Goal: Obtain resource: Obtain resource

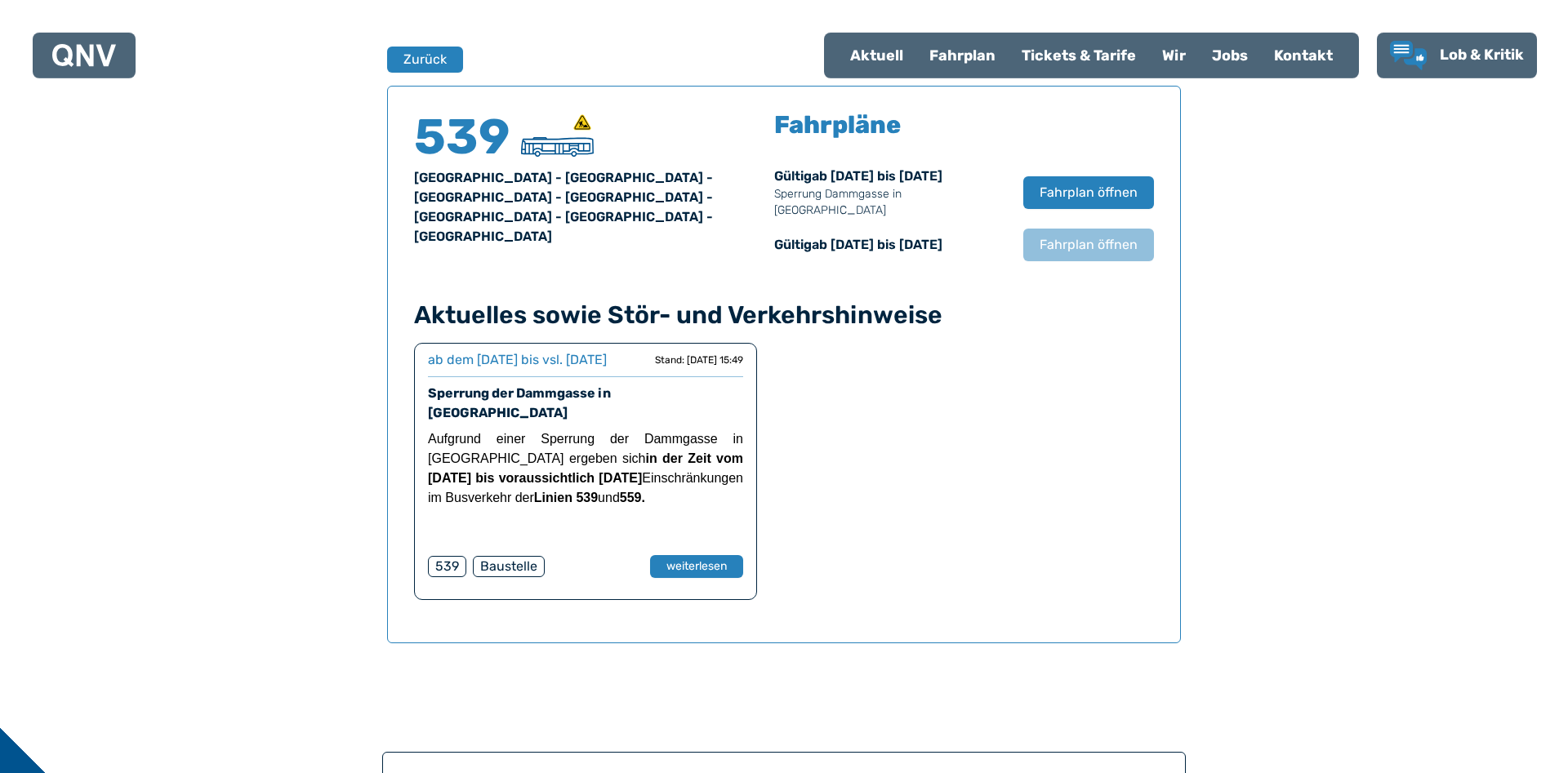
scroll to position [1076, 0]
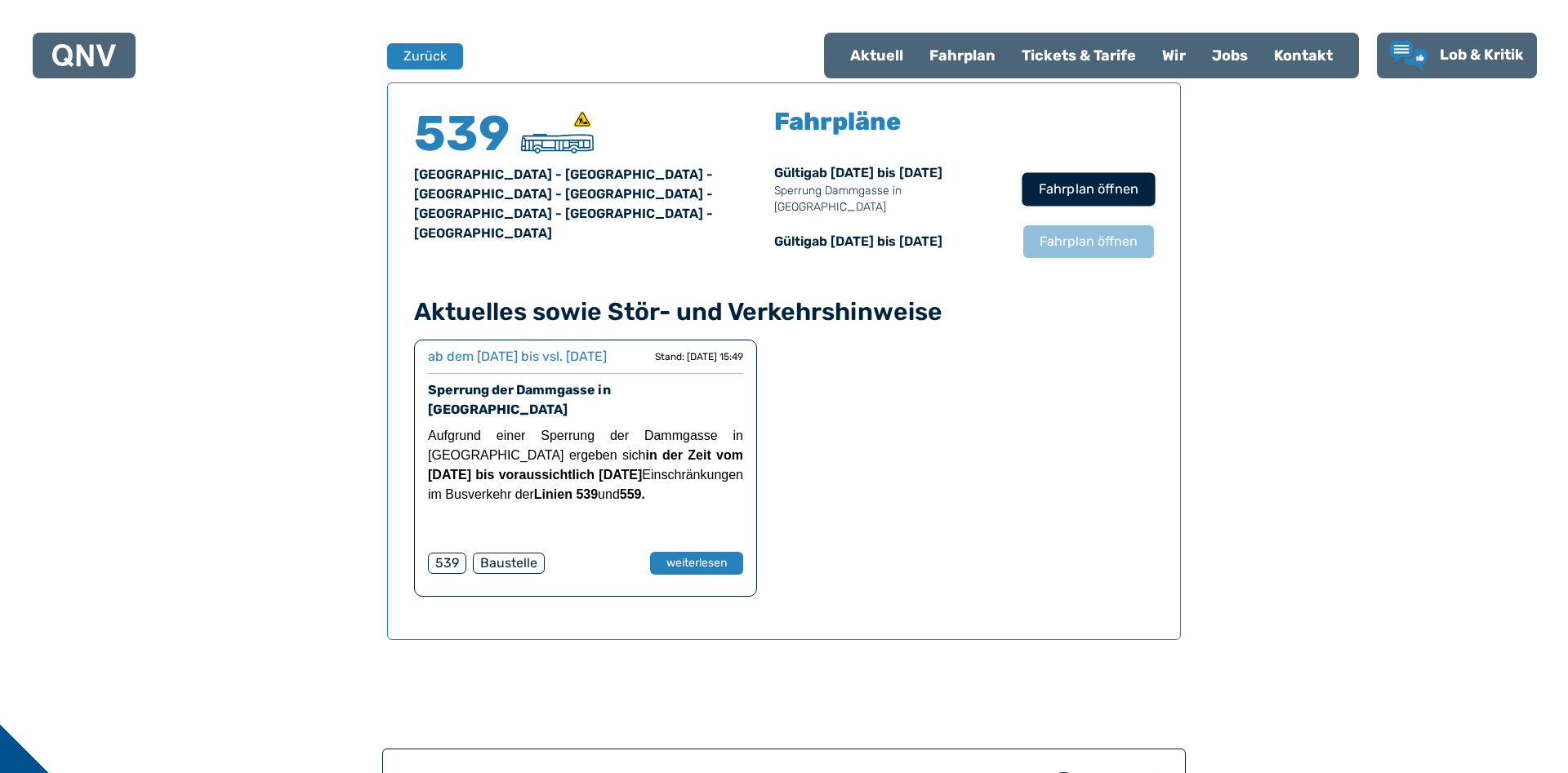
click at [1051, 184] on span "Fahrplan öffnen" at bounding box center [1089, 189] width 100 height 20
click at [948, 49] on div "Fahrplan" at bounding box center [962, 56] width 92 height 43
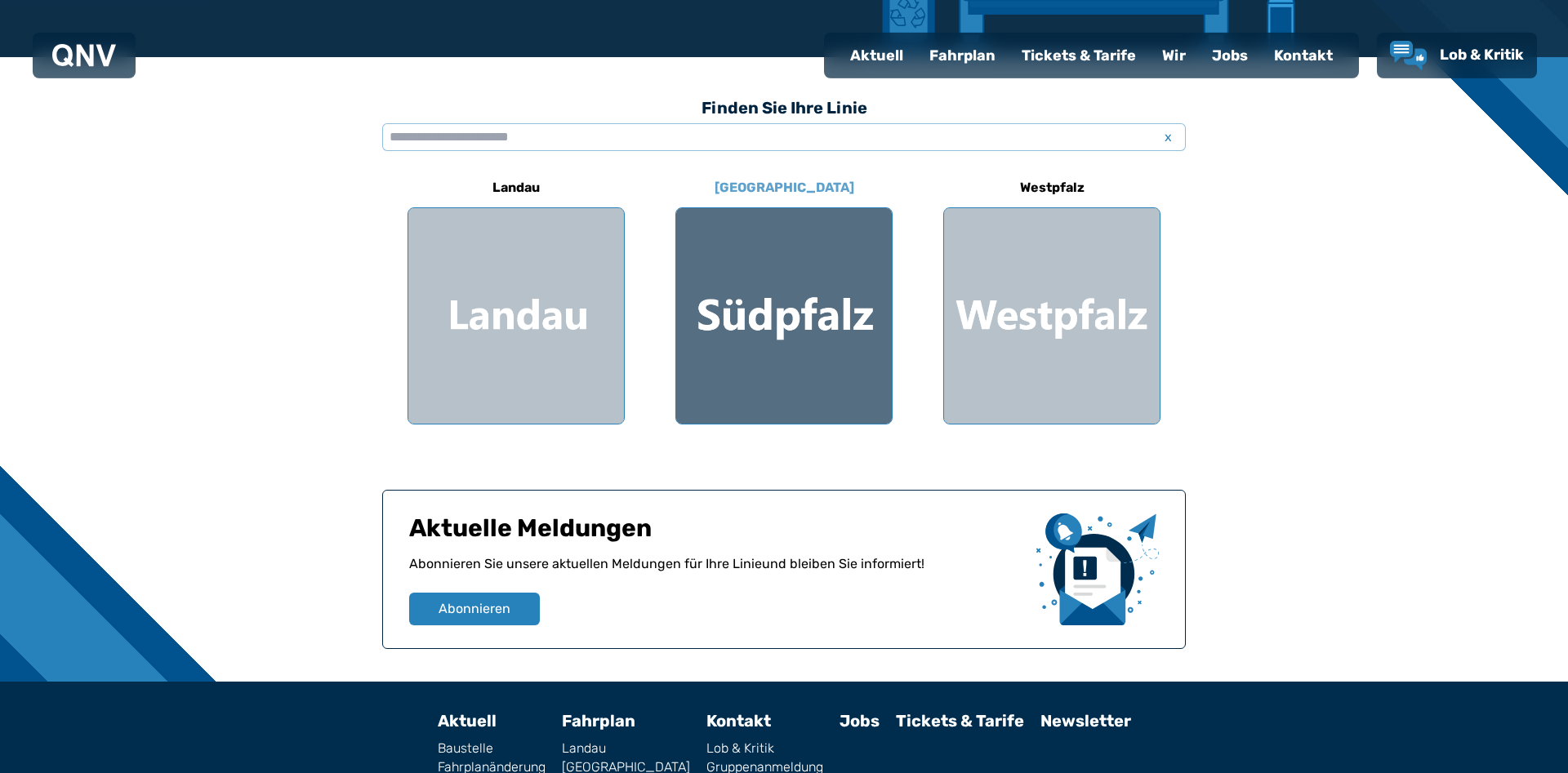
scroll to position [272, 0]
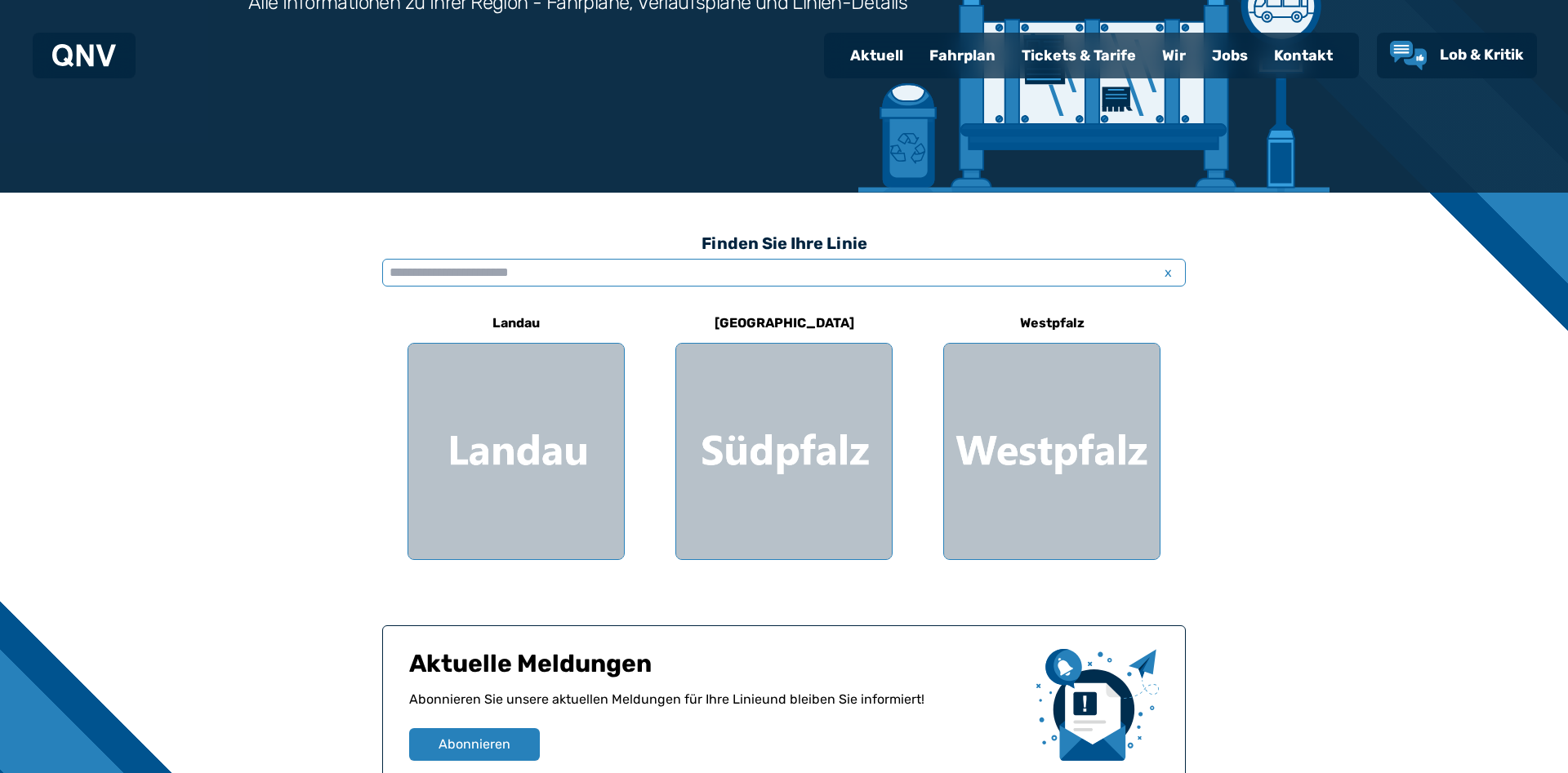
click at [593, 265] on input "text" at bounding box center [784, 272] width 803 height 27
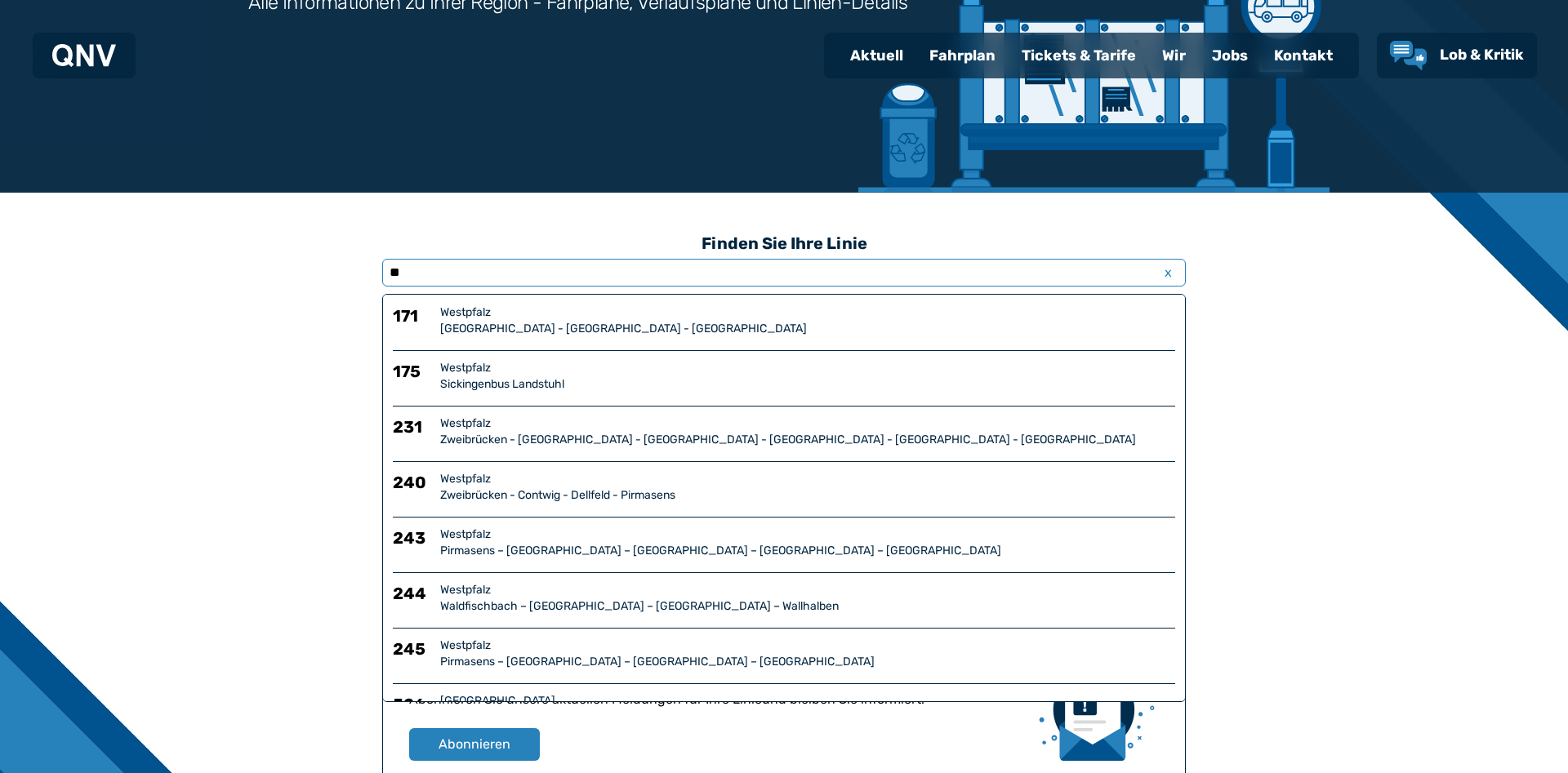
type input "*"
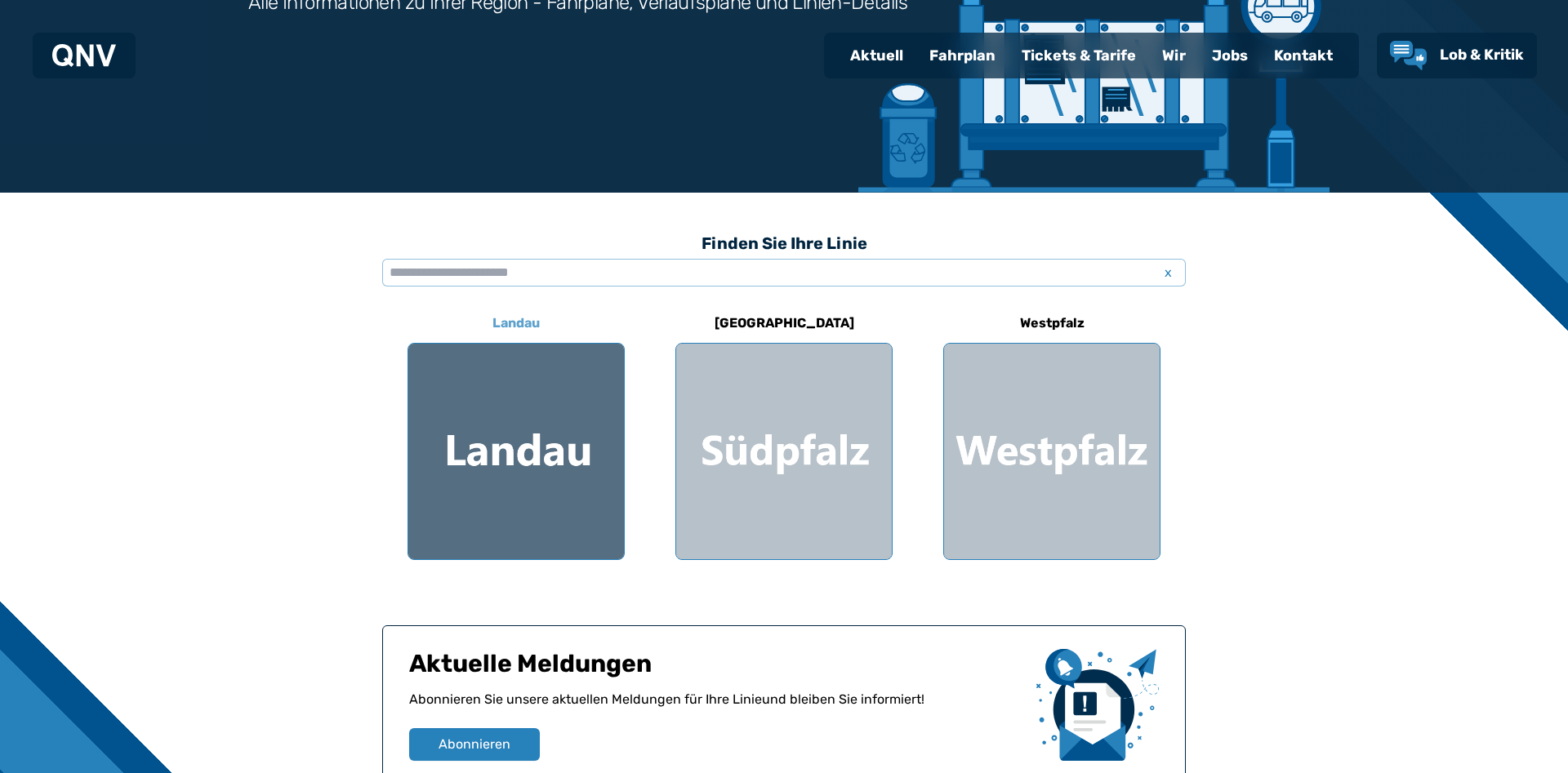
click at [552, 449] on div at bounding box center [516, 451] width 215 height 215
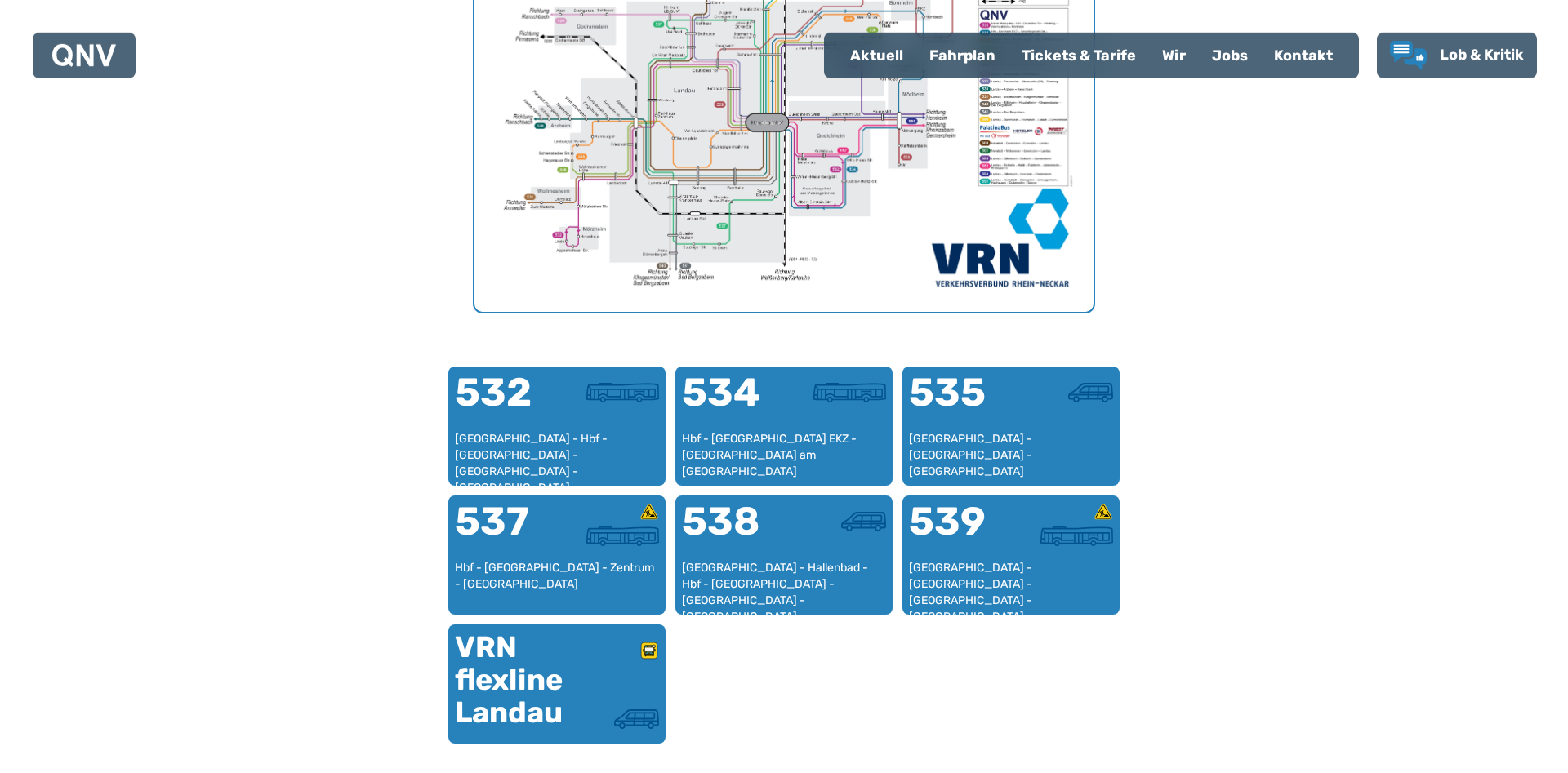
scroll to position [836, 0]
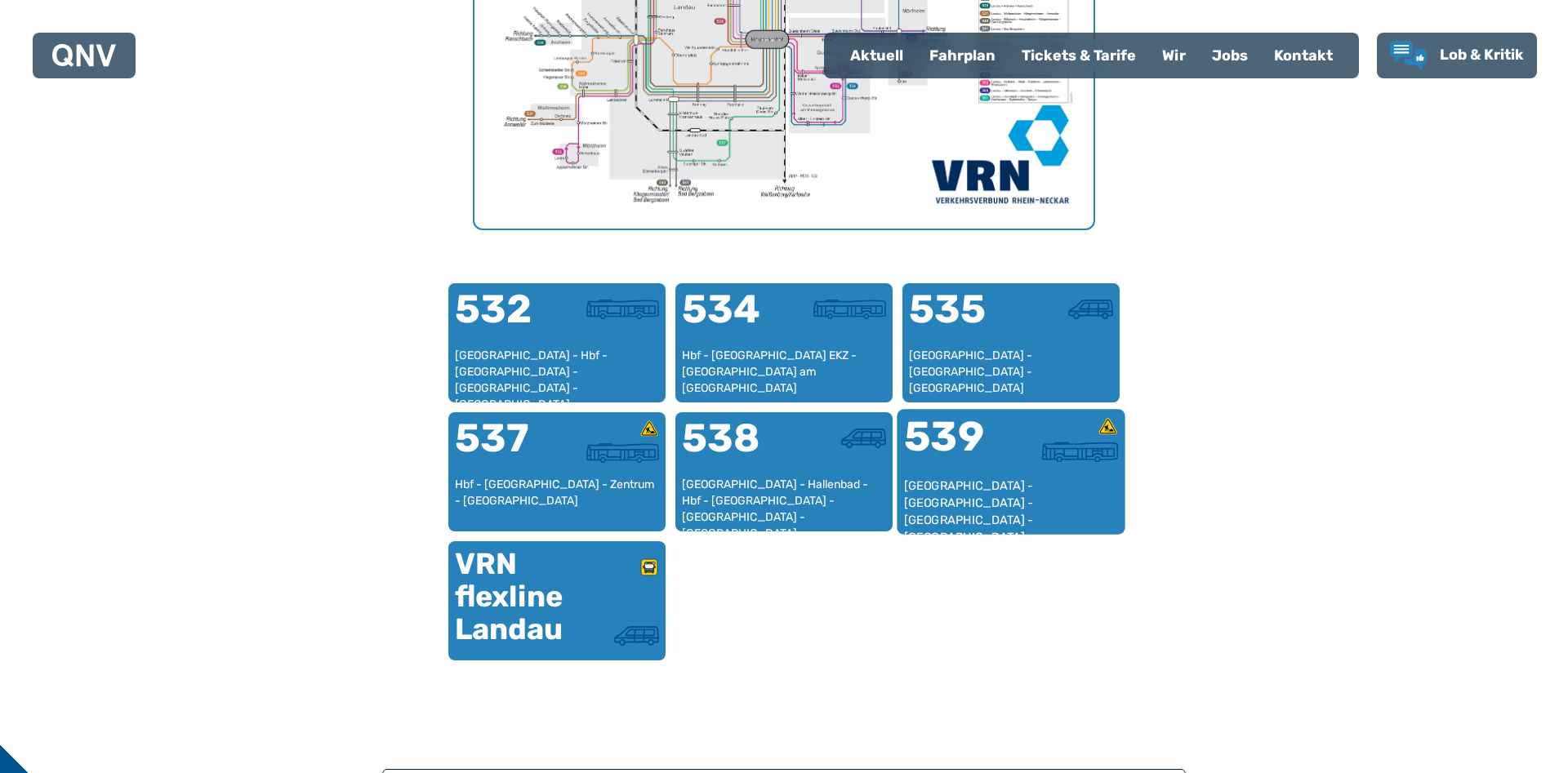
click at [926, 496] on div "[GEOGRAPHIC_DATA] - [GEOGRAPHIC_DATA] - [GEOGRAPHIC_DATA] - [GEOGRAPHIC_DATA] -…" at bounding box center [1011, 502] width 214 height 50
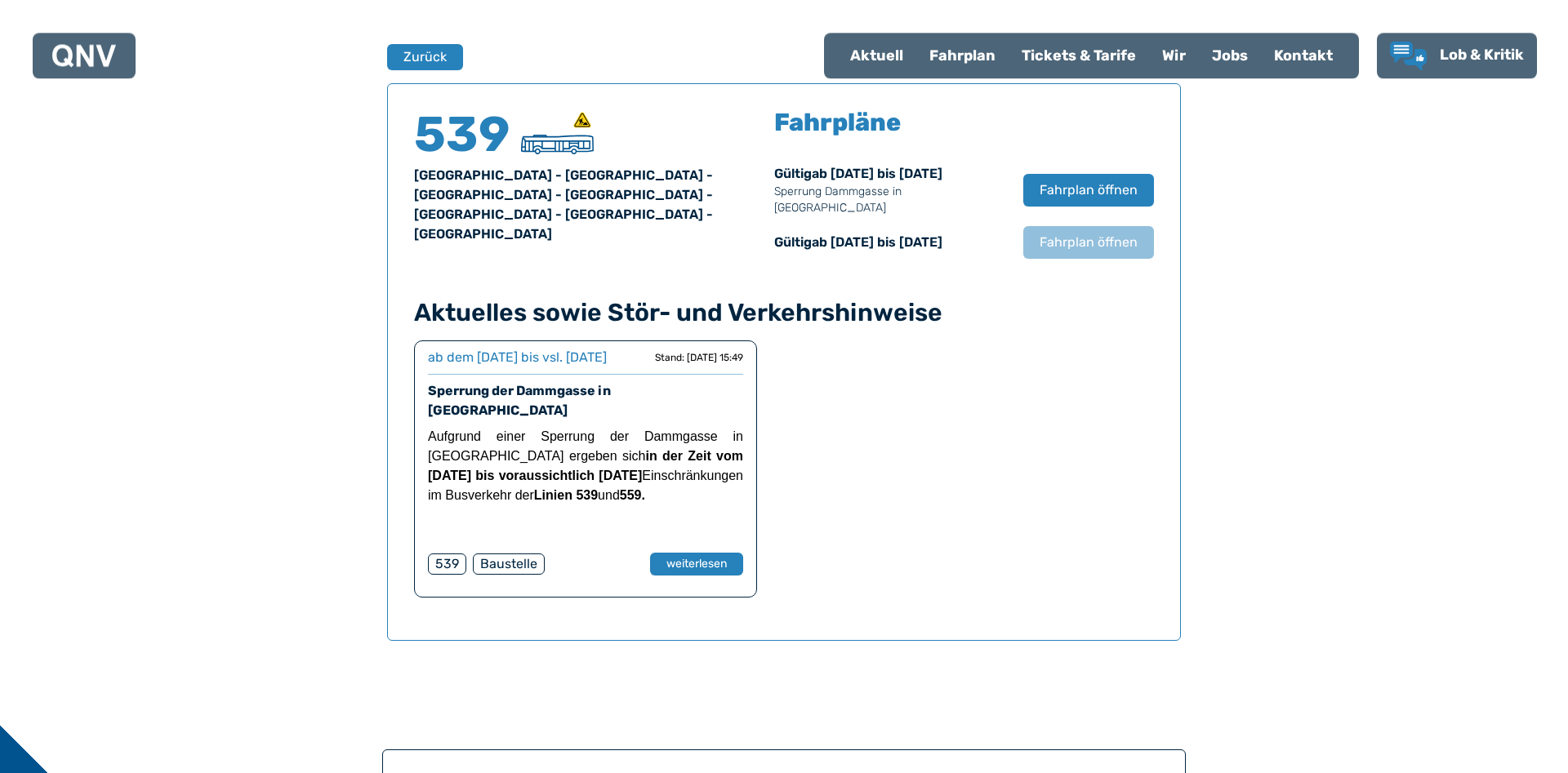
scroll to position [1076, 0]
click at [1064, 179] on span "Fahrplan öffnen" at bounding box center [1089, 189] width 100 height 20
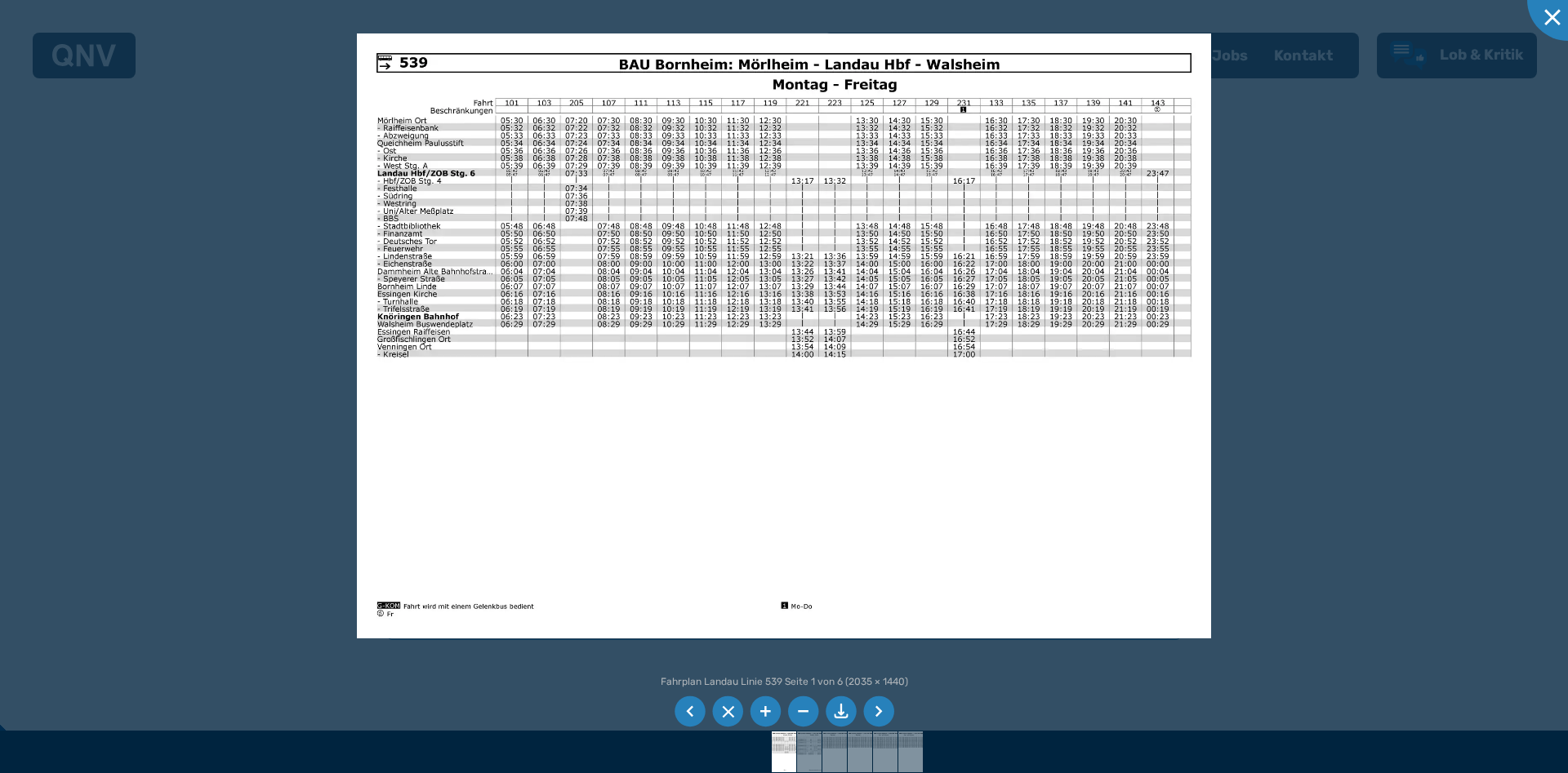
click at [877, 716] on li at bounding box center [878, 712] width 31 height 31
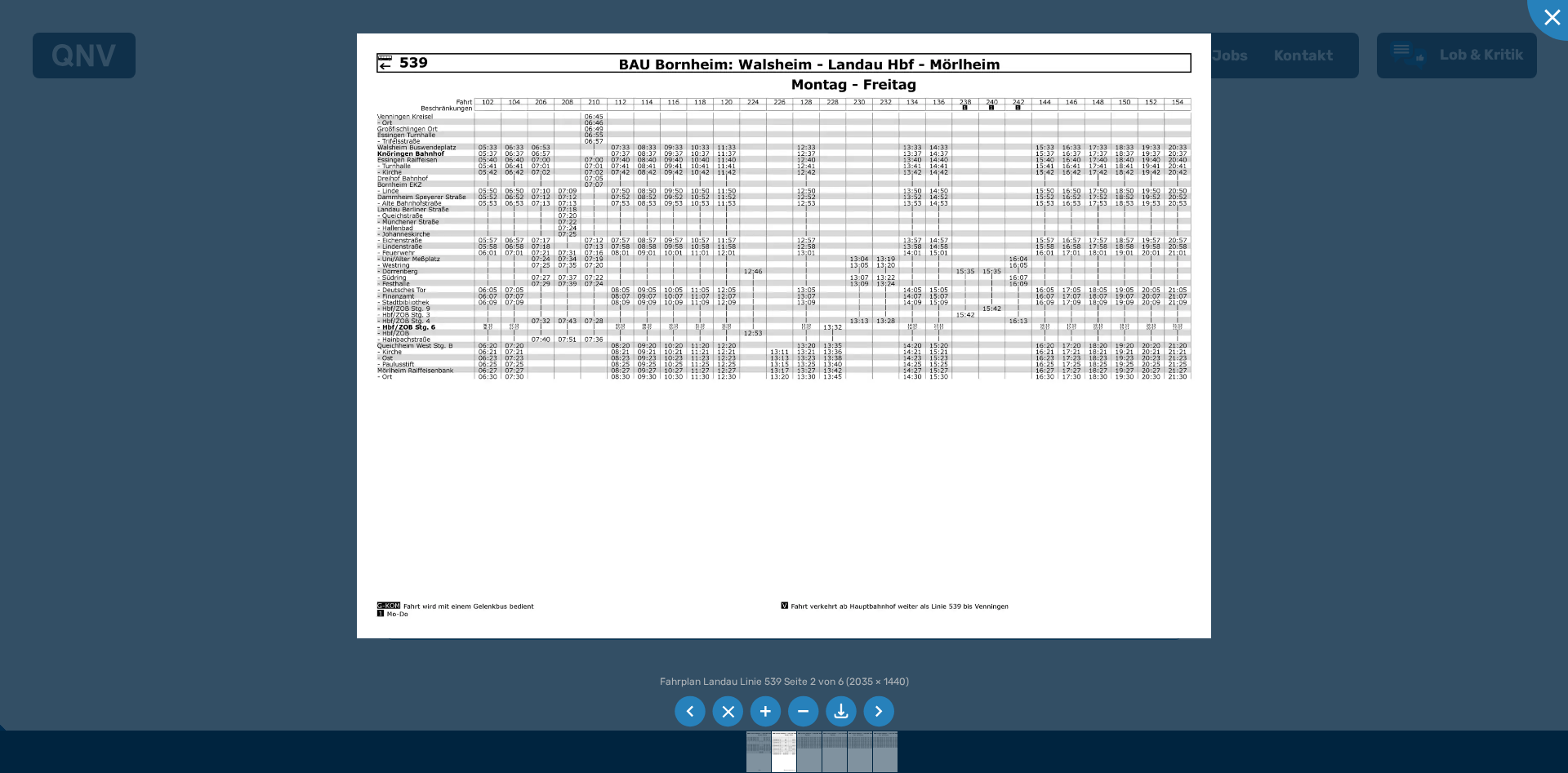
click at [877, 716] on li at bounding box center [878, 712] width 31 height 31
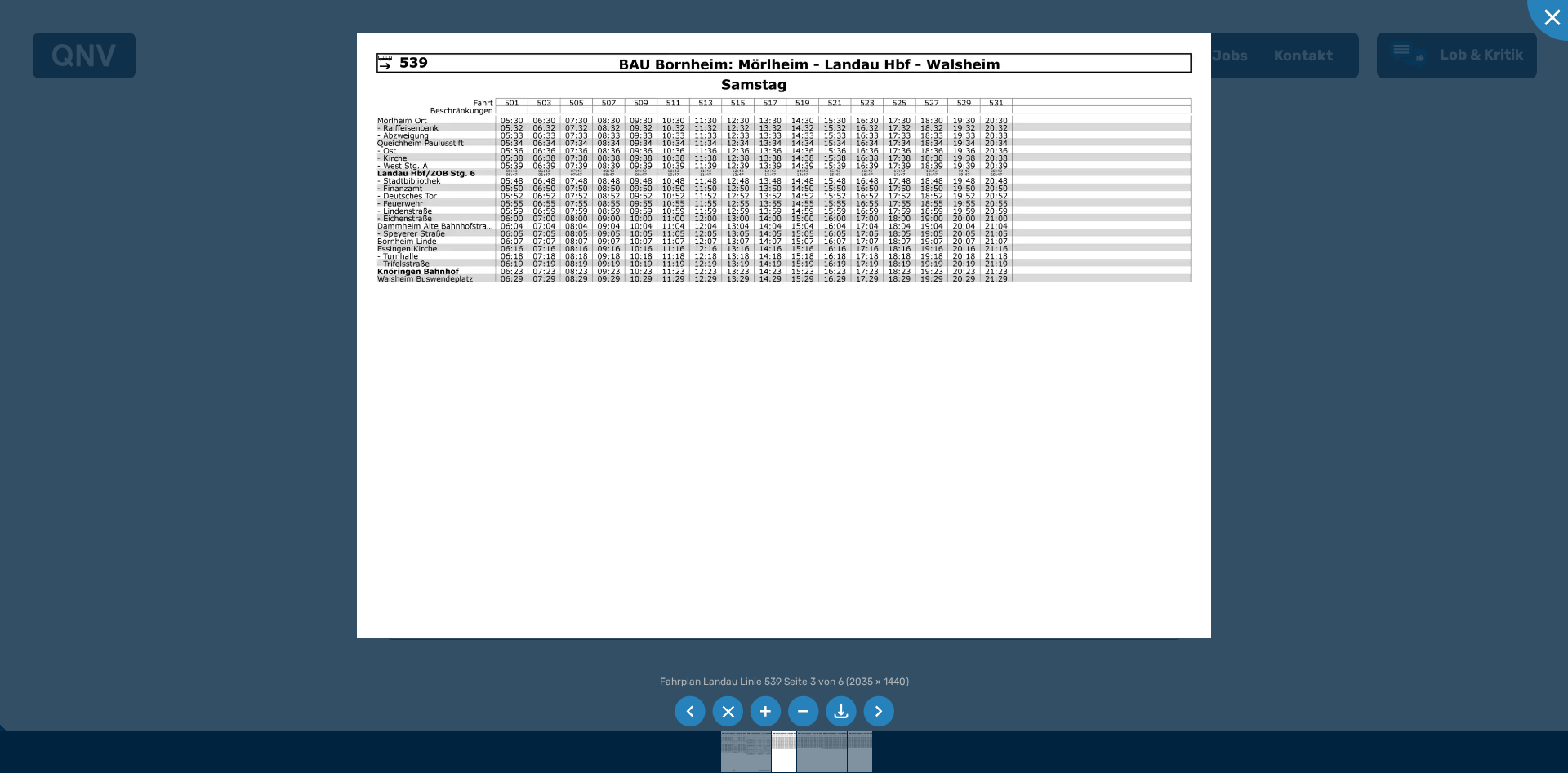
click at [1089, 331] on img at bounding box center [784, 336] width 855 height 605
click at [853, 594] on img at bounding box center [784, 336] width 855 height 605
click at [836, 706] on li at bounding box center [841, 712] width 31 height 31
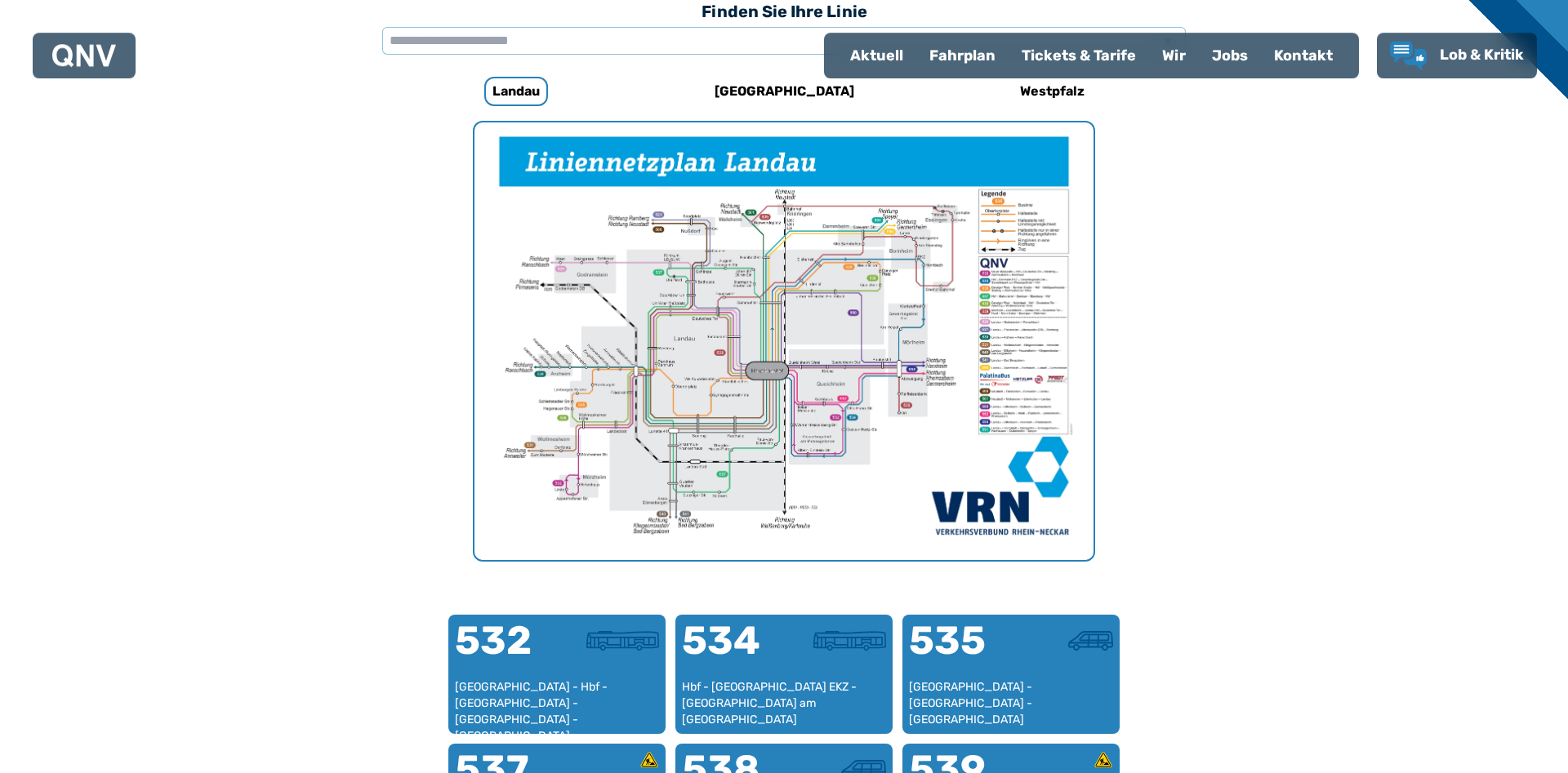
scroll to position [503, 0]
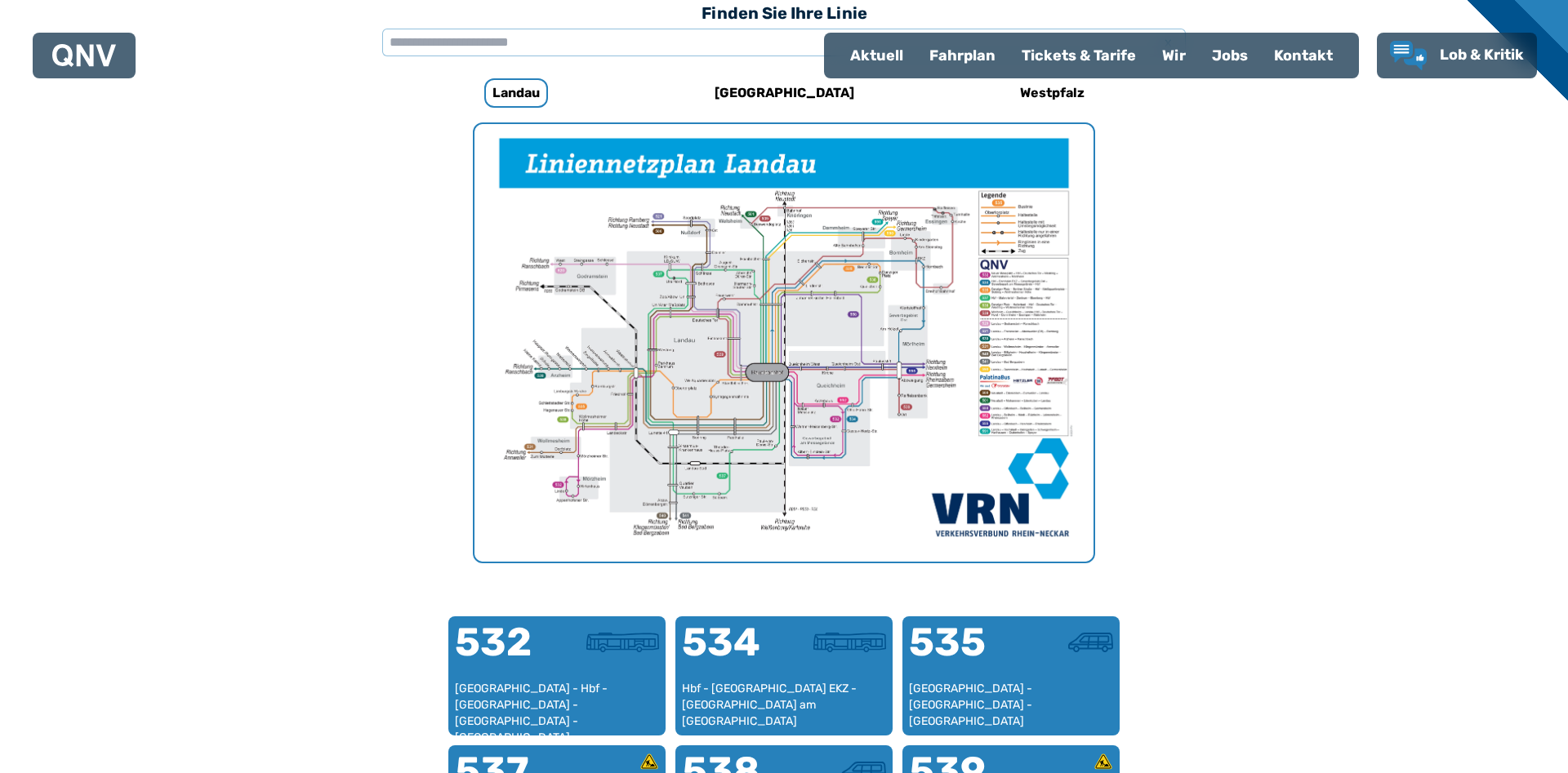
scroll to position [272, 0]
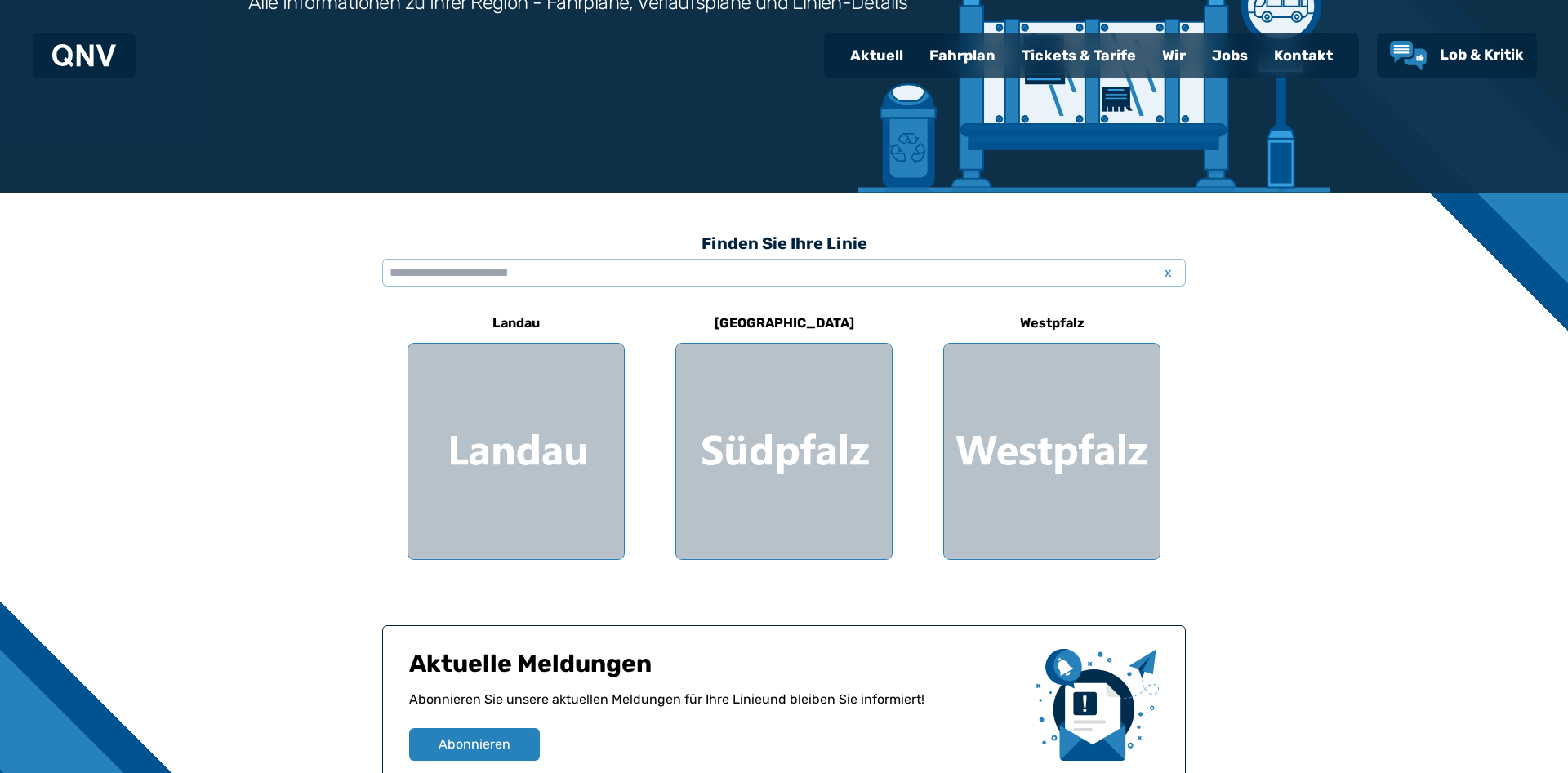
scroll to position [1076, 0]
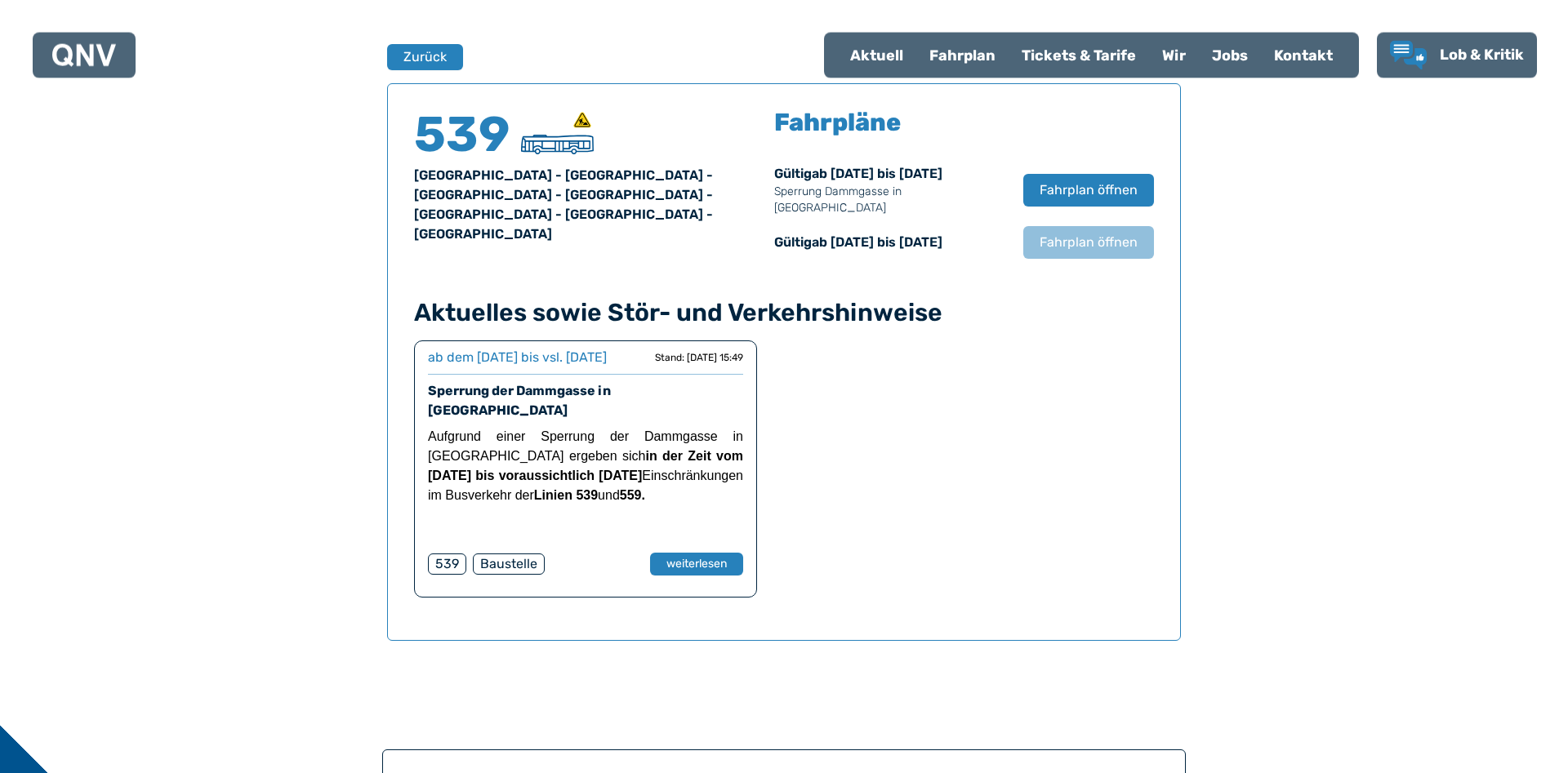
scroll to position [1076, 0]
click at [860, 69] on div "Aktuell" at bounding box center [877, 56] width 79 height 43
select select "*"
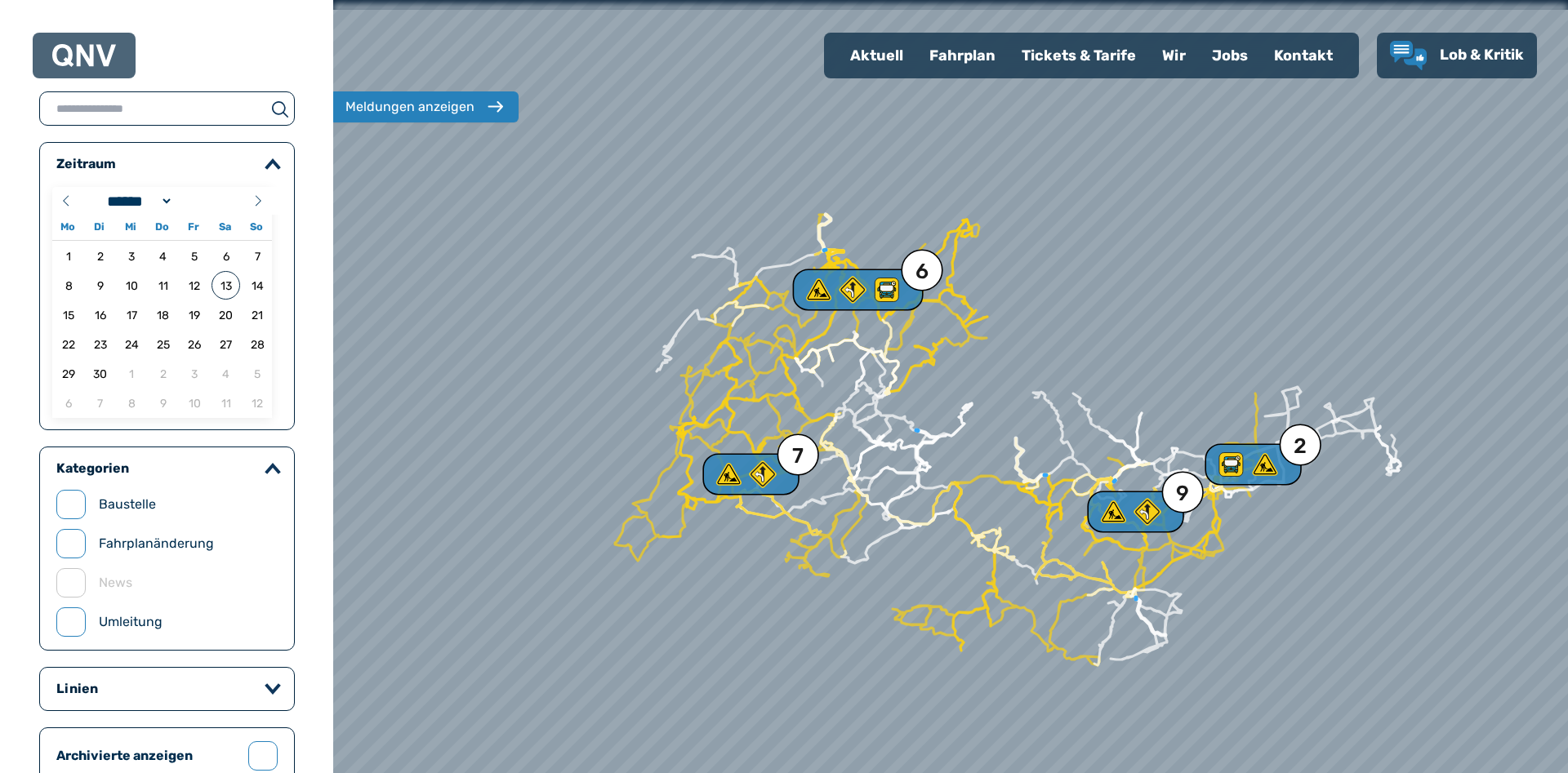
scroll to position [1076, 0]
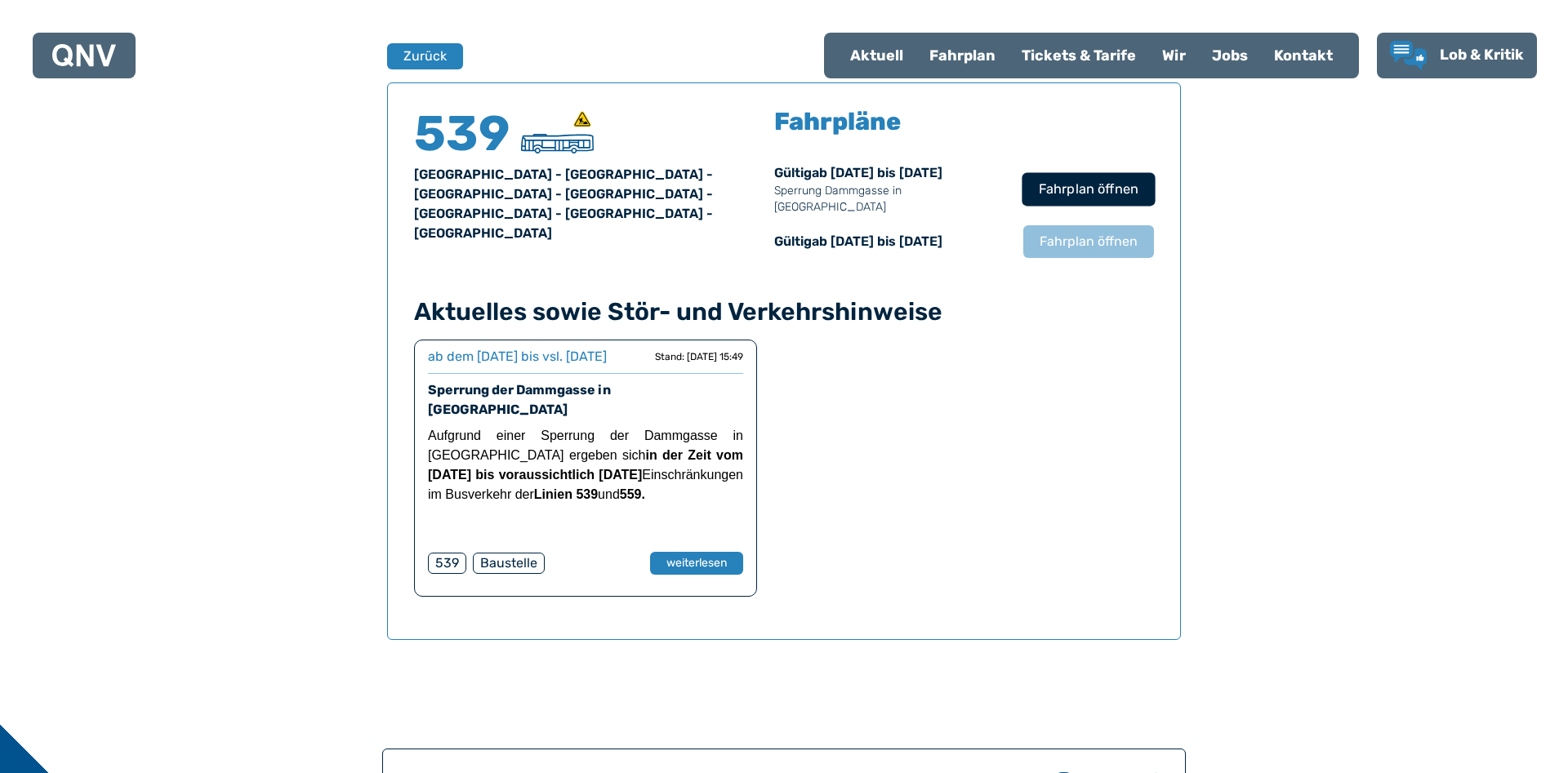
click at [1048, 179] on span "Fahrplan öffnen" at bounding box center [1089, 189] width 100 height 20
click at [1092, 179] on span "Fahrplan öffnen" at bounding box center [1089, 189] width 100 height 20
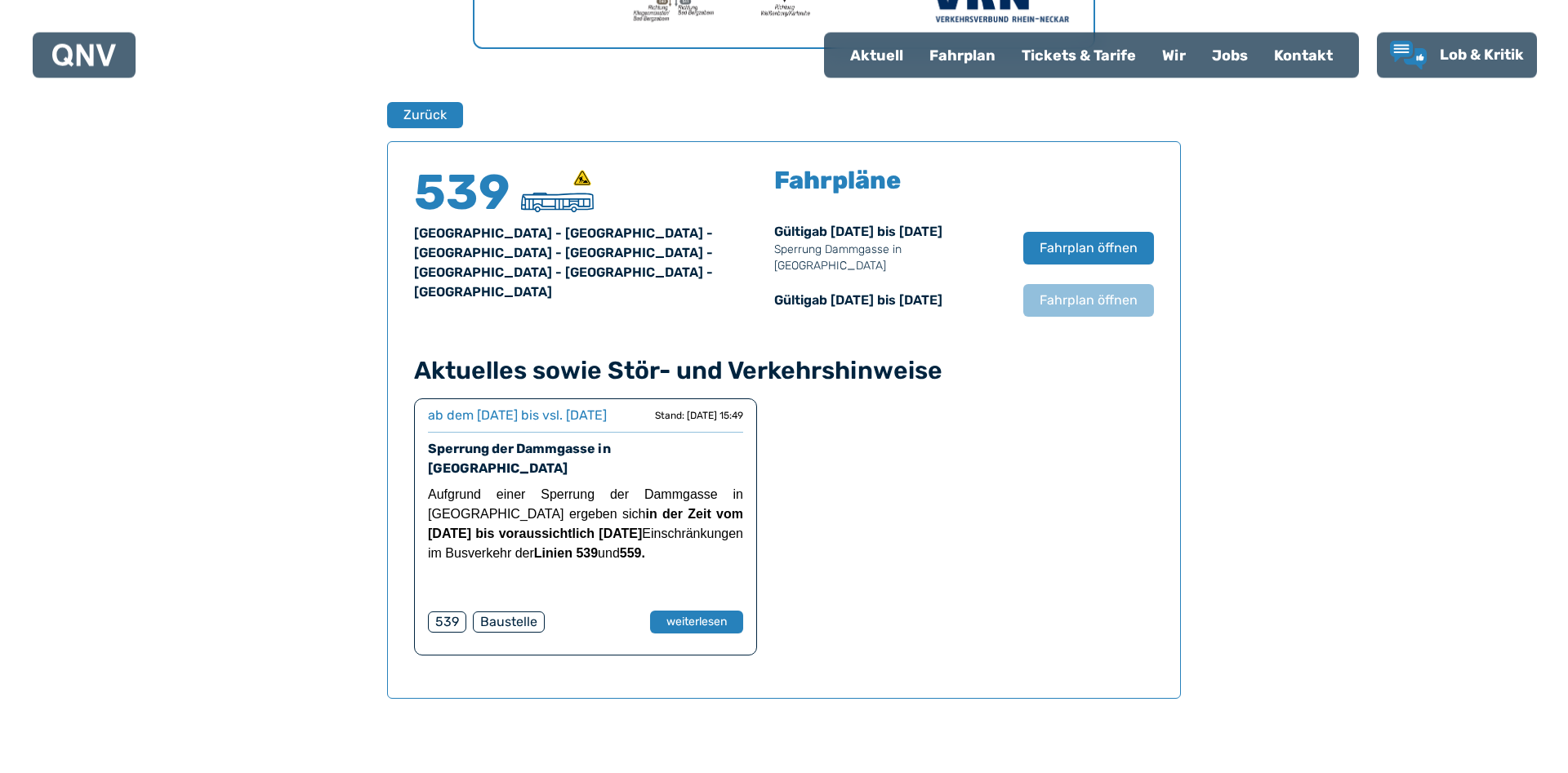
scroll to position [1016, 0]
click at [1094, 244] on span "Fahrplan öffnen" at bounding box center [1089, 249] width 100 height 20
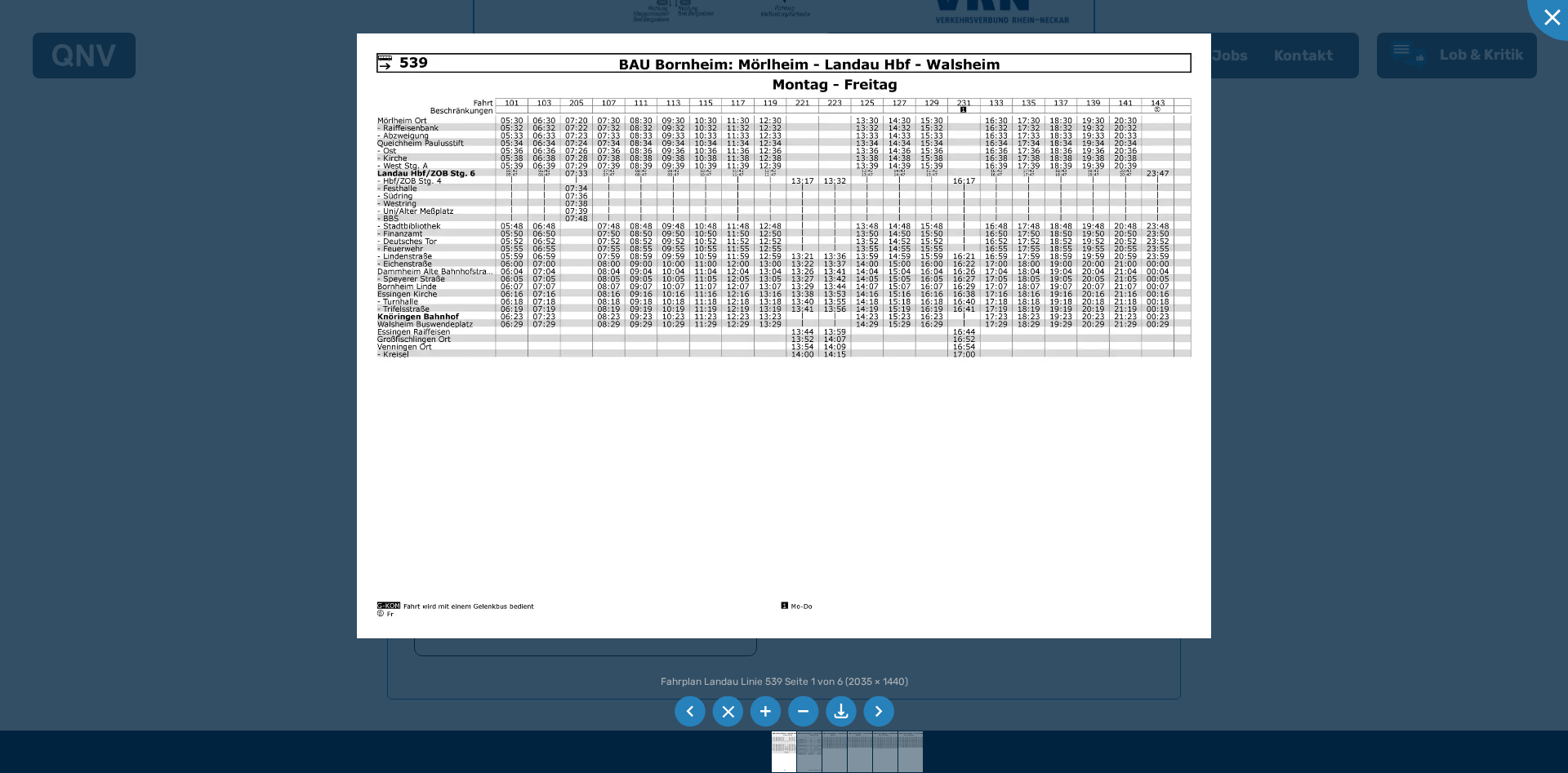
click at [872, 719] on li at bounding box center [878, 712] width 31 height 31
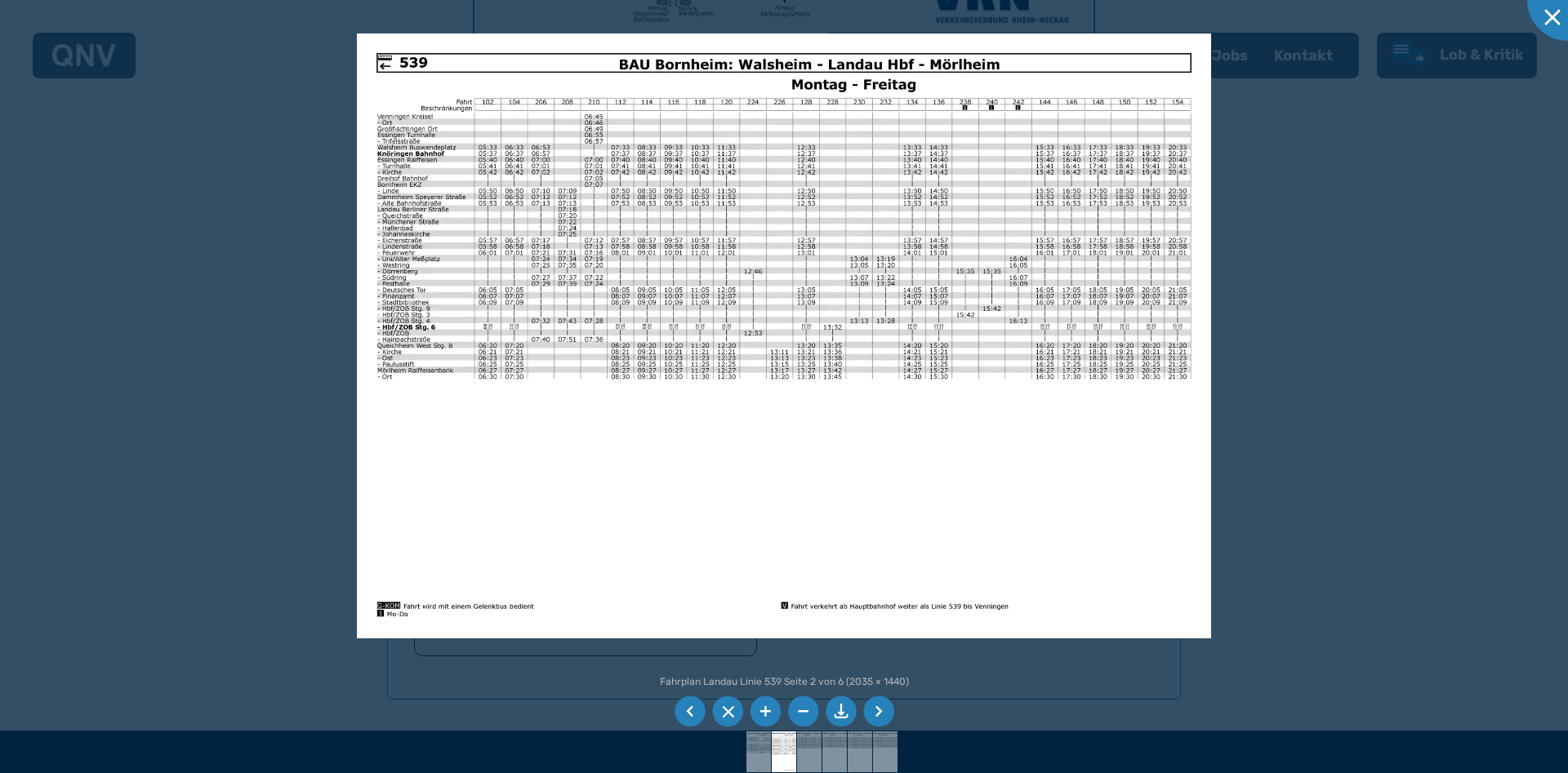
click at [872, 719] on li at bounding box center [878, 712] width 31 height 31
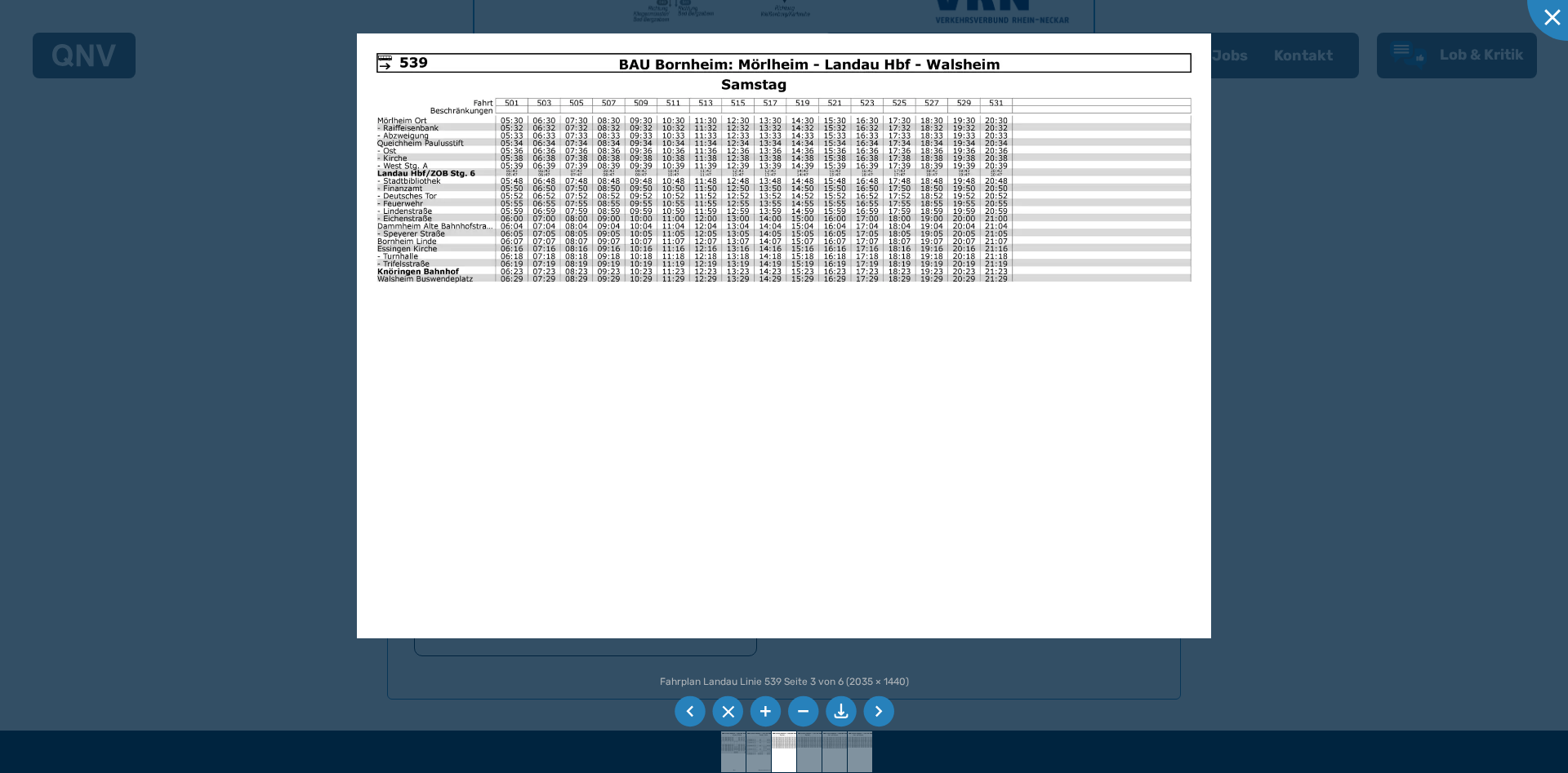
click at [661, 526] on img at bounding box center [784, 336] width 855 height 605
click at [812, 373] on img at bounding box center [784, 336] width 855 height 605
